Goal: Find specific page/section: Find specific page/section

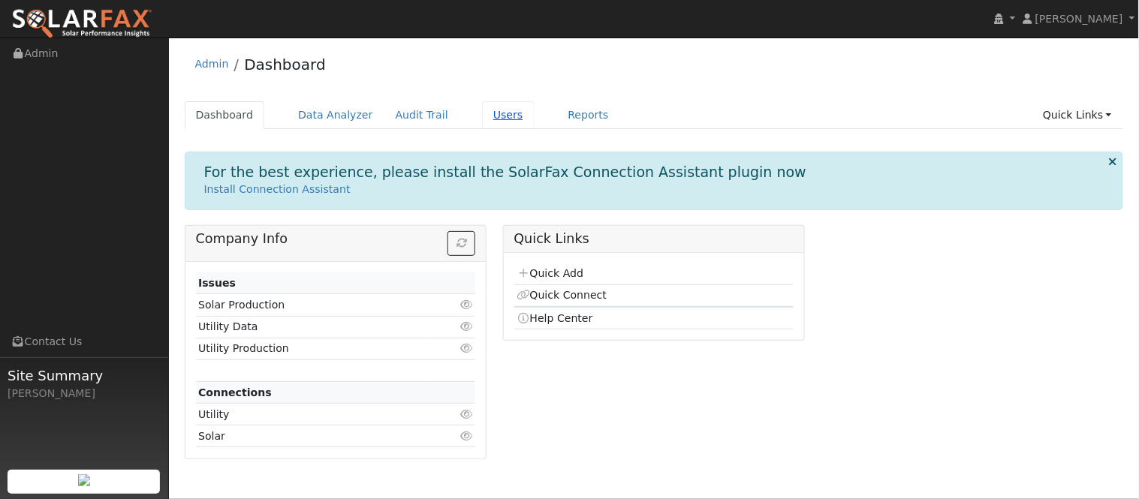
click at [486, 116] on link "Users" at bounding box center [508, 115] width 53 height 28
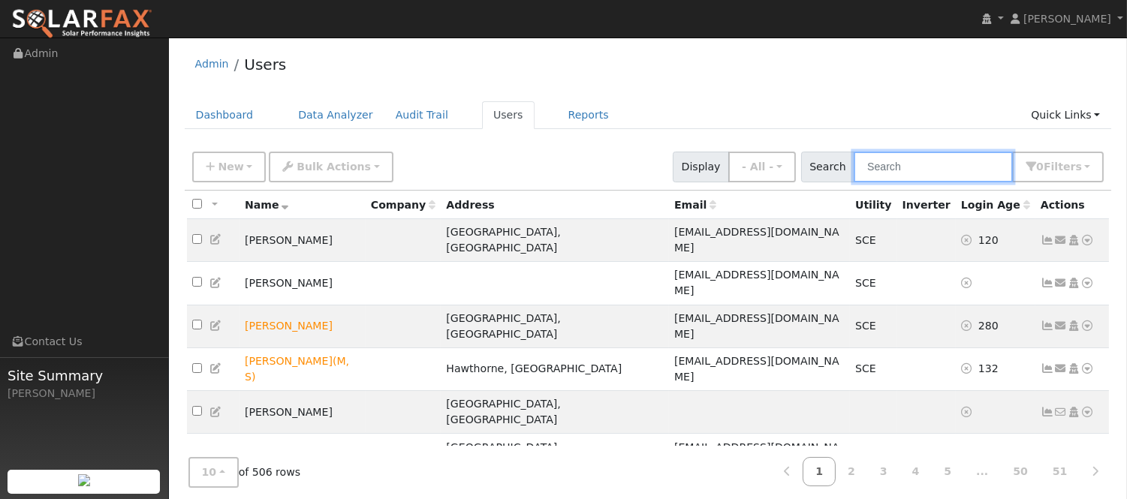
click at [931, 167] on input "text" at bounding box center [932, 167] width 159 height 31
type input "[PERSON_NAME]"
